Goal: Task Accomplishment & Management: Complete application form

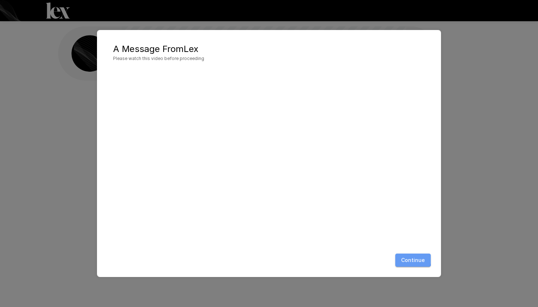
click at [408, 259] on button "Continue" at bounding box center [413, 261] width 36 height 14
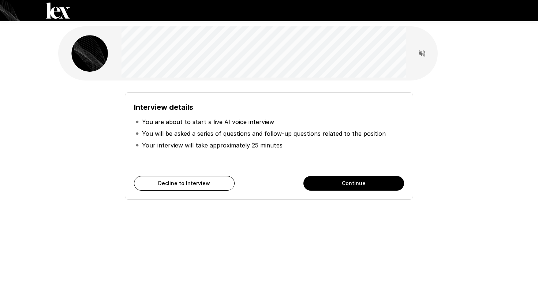
click at [255, 117] on li "You are about to start a live AI voice interview" at bounding box center [269, 122] width 270 height 12
click at [346, 182] on button "Continue" at bounding box center [353, 183] width 101 height 15
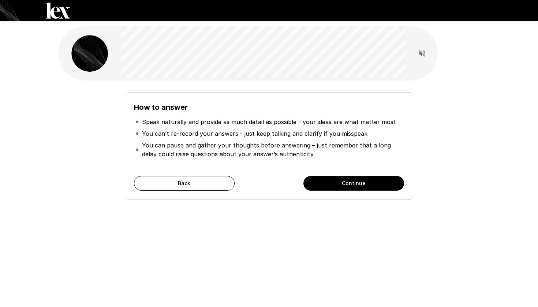
click at [348, 146] on p "You can pause and gather your thoughts before answering – just remember that a …" at bounding box center [272, 150] width 261 height 18
click at [348, 143] on p "You can pause and gather your thoughts before answering – just remember that a …" at bounding box center [272, 150] width 261 height 18
click at [343, 182] on button "Continue" at bounding box center [353, 183] width 101 height 15
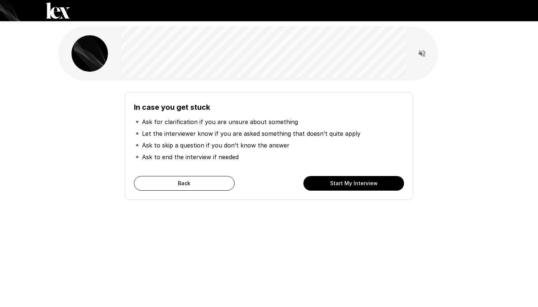
click at [338, 181] on button "Start My Interview" at bounding box center [353, 183] width 101 height 15
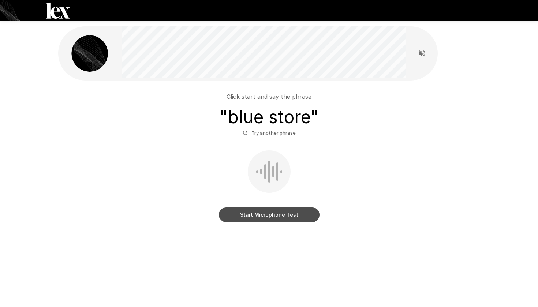
click at [260, 213] on button "Start Microphone Test" at bounding box center [269, 215] width 101 height 15
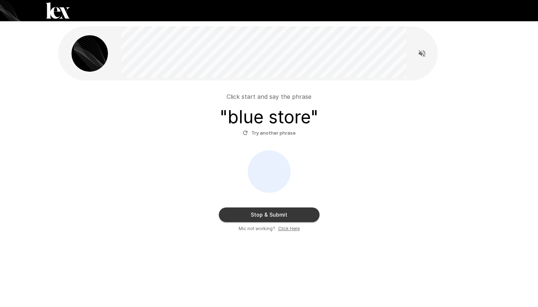
click at [249, 135] on icon "button" at bounding box center [245, 133] width 7 height 7
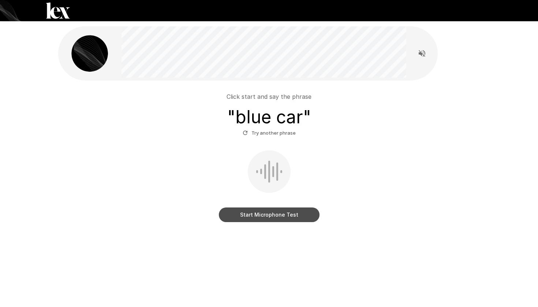
click at [273, 215] on button "Start Microphone Test" at bounding box center [269, 215] width 101 height 15
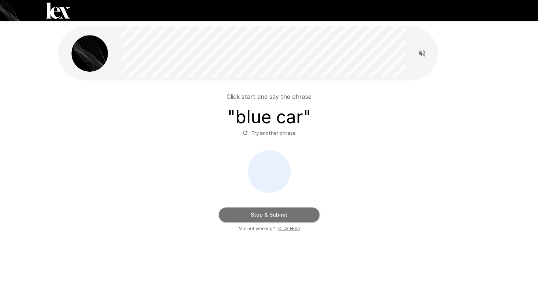
click at [285, 216] on button "Stop & Submit" at bounding box center [269, 215] width 101 height 15
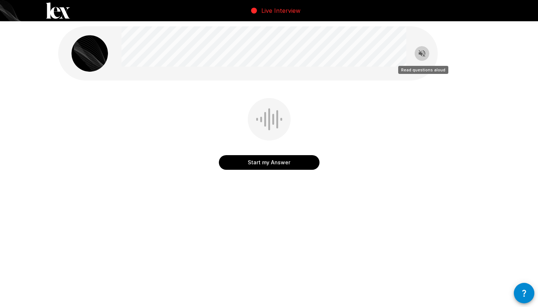
click at [425, 55] on icon "Read questions aloud" at bounding box center [422, 53] width 9 height 9
click at [277, 164] on button "Start my Answer" at bounding box center [269, 162] width 101 height 15
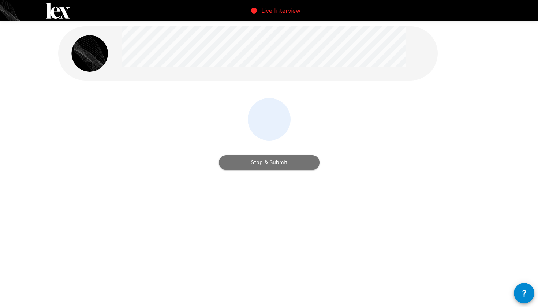
click at [300, 168] on button "Stop & Submit" at bounding box center [269, 162] width 101 height 15
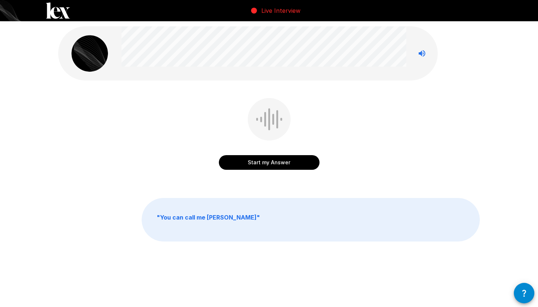
click at [275, 163] on button "Start my Answer" at bounding box center [269, 162] width 101 height 15
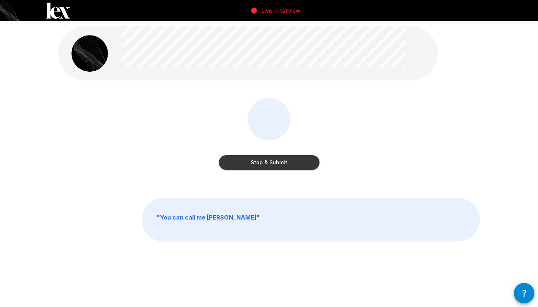
click at [289, 161] on button "Stop & Submit" at bounding box center [269, 162] width 101 height 15
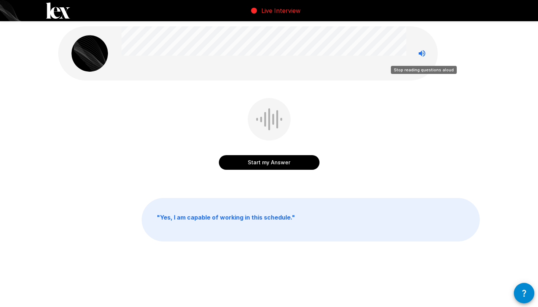
click at [422, 52] on icon "Stop reading questions aloud" at bounding box center [422, 53] width 7 height 7
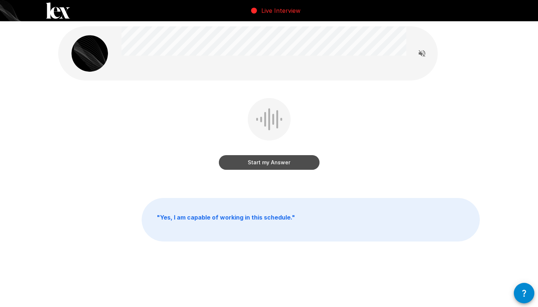
click at [284, 163] on button "Start my Answer" at bounding box center [269, 162] width 101 height 15
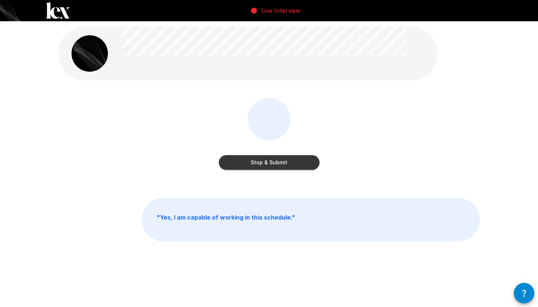
click at [292, 161] on button "Stop & Submit" at bounding box center [269, 162] width 101 height 15
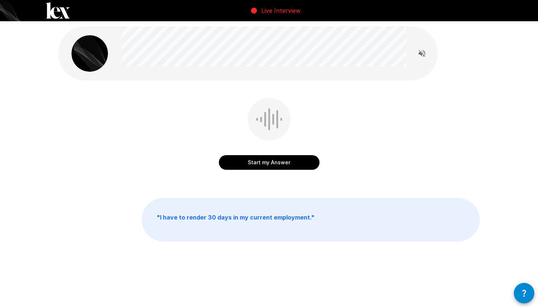
click at [285, 162] on button "Start my Answer" at bounding box center [269, 162] width 101 height 15
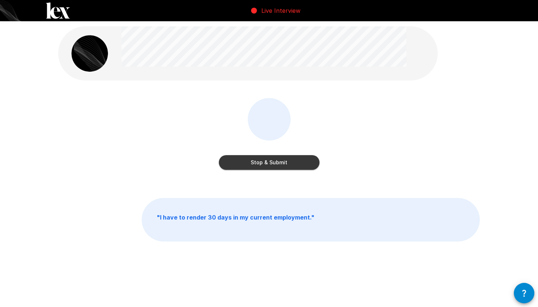
click at [291, 163] on button "Stop & Submit" at bounding box center [269, 162] width 101 height 15
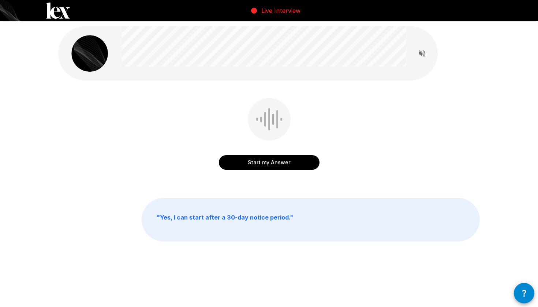
click at [293, 161] on button "Start my Answer" at bounding box center [269, 162] width 101 height 15
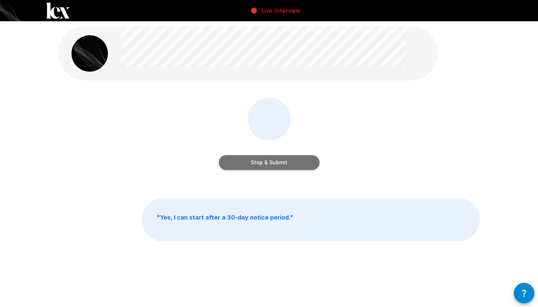
click at [283, 160] on button "Stop & Submit" at bounding box center [269, 162] width 101 height 15
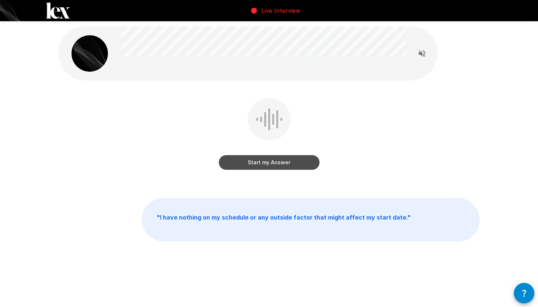
click at [272, 163] on button "Start my Answer" at bounding box center [269, 162] width 101 height 15
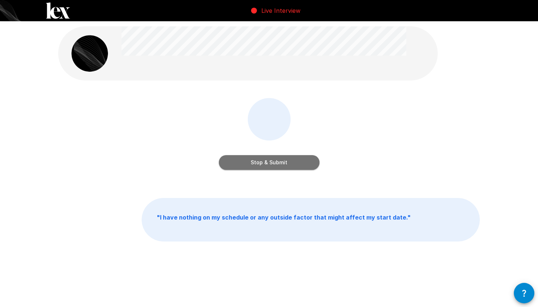
click at [288, 160] on button "Stop & Submit" at bounding box center [269, 162] width 101 height 15
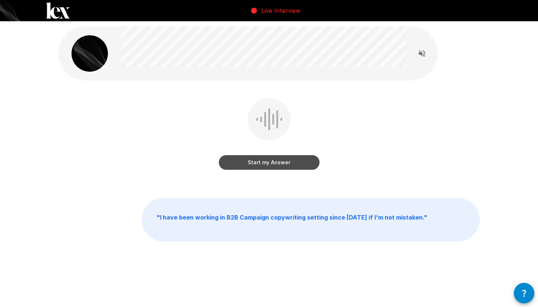
click at [286, 161] on button "Start my Answer" at bounding box center [269, 162] width 101 height 15
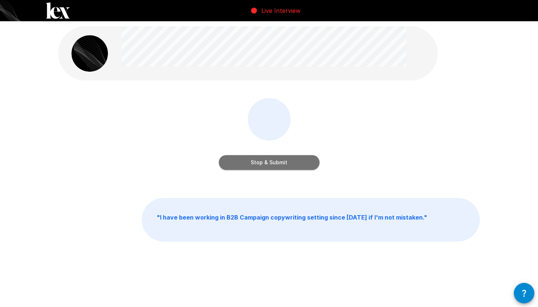
click at [285, 162] on button "Stop & Submit" at bounding box center [269, 162] width 101 height 15
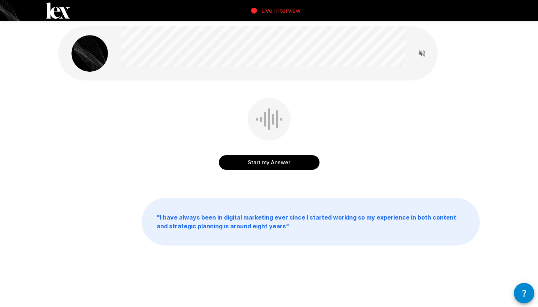
click at [269, 164] on button "Start my Answer" at bounding box center [269, 162] width 101 height 15
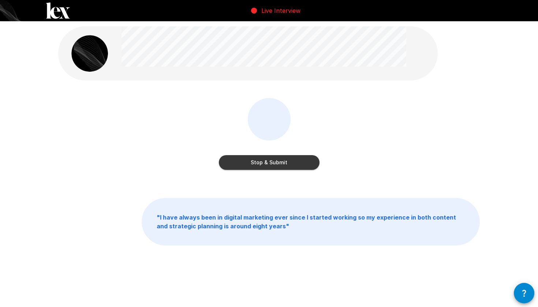
click at [276, 161] on button "Stop & Submit" at bounding box center [269, 162] width 101 height 15
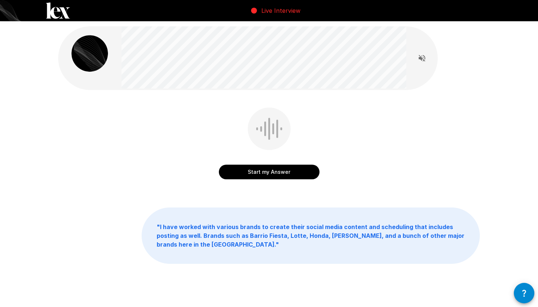
click at [294, 172] on button "Start my Answer" at bounding box center [269, 172] width 101 height 15
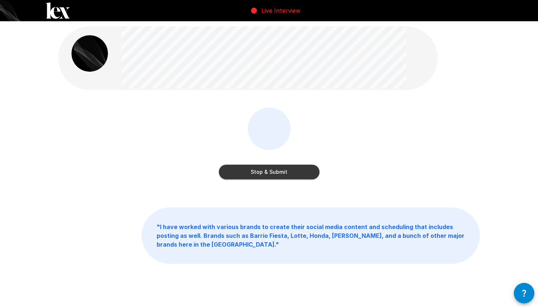
click at [287, 171] on button "Stop & Submit" at bounding box center [269, 172] width 101 height 15
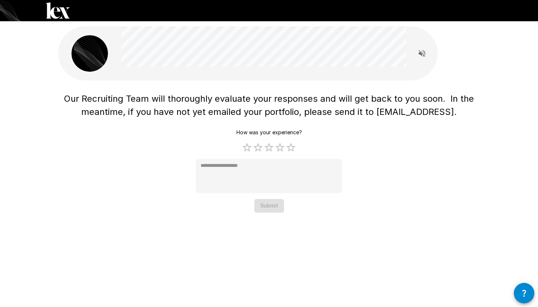
click at [274, 115] on span "Our Recruiting Team will thoroughly evaluate your responses and will get back t…" at bounding box center [270, 105] width 412 height 24
click at [289, 148] on label "5 Stars" at bounding box center [290, 147] width 11 height 11
type textarea "*"
click at [272, 208] on button "Submit" at bounding box center [269, 206] width 30 height 14
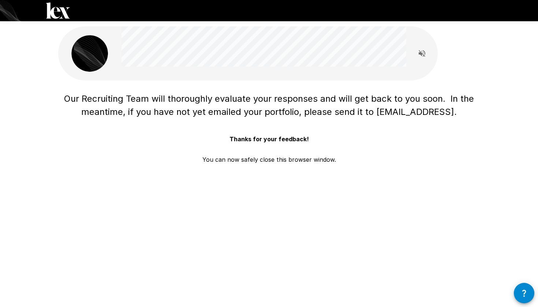
click at [346, 104] on span "Our Recruiting Team will thoroughly evaluate your responses and will get back t…" at bounding box center [270, 105] width 412 height 24
click at [385, 110] on span "Our Recruiting Team will thoroughly evaluate your responses and will get back t…" at bounding box center [270, 105] width 412 height 24
drag, startPoint x: 385, startPoint y: 110, endPoint x: 439, endPoint y: 113, distance: 54.6
click at [439, 113] on span "Our Recruiting Team will thoroughly evaluate your responses and will get back t…" at bounding box center [270, 105] width 412 height 24
copy span "[EMAIL_ADDRESS]"
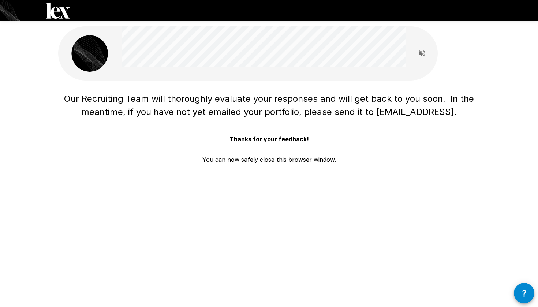
click at [292, 95] on span "Our Recruiting Team will thoroughly evaluate your responses and will get back t…" at bounding box center [270, 105] width 412 height 24
click at [184, 102] on span "Our Recruiting Team will thoroughly evaluate your responses and will get back t…" at bounding box center [270, 105] width 412 height 24
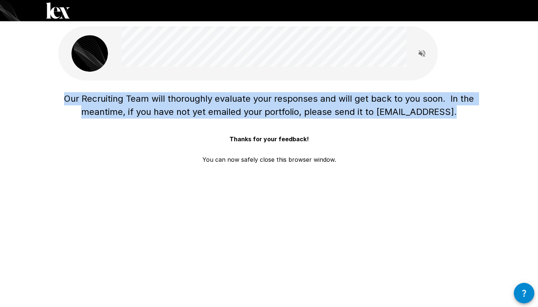
click at [184, 102] on span "Our Recruiting Team will thoroughly evaluate your responses and will get back t…" at bounding box center [270, 105] width 412 height 24
